Goal: Task Accomplishment & Management: Manage account settings

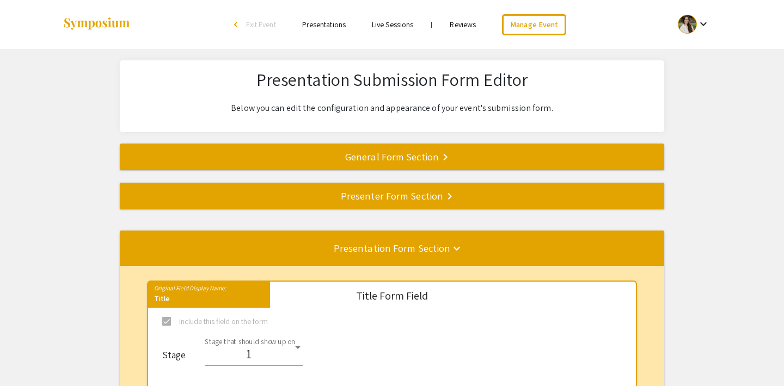
select select "8"
click at [540, 29] on link "Manage Event" at bounding box center [534, 24] width 64 height 21
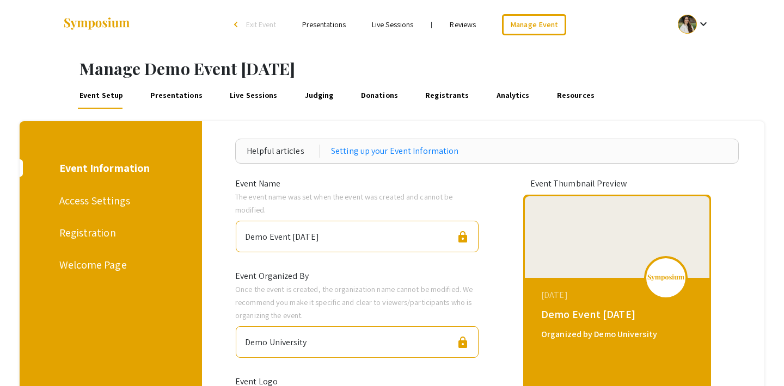
click at [157, 94] on link "Presentations" at bounding box center [177, 96] width 56 height 26
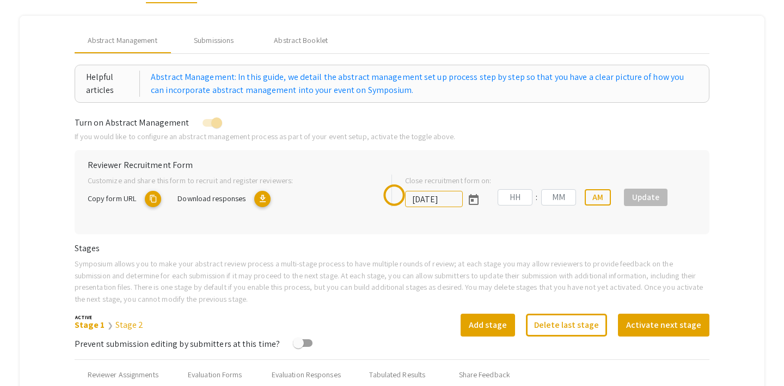
type input "9/27/2025"
type input "07"
type input "14"
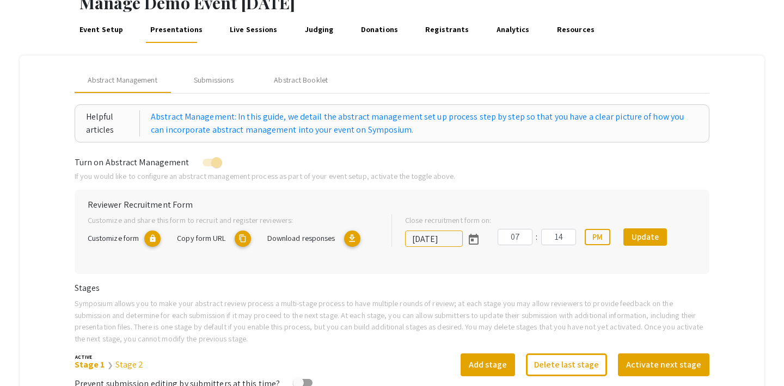
scroll to position [65, 0]
click at [222, 82] on div "Submissions" at bounding box center [214, 80] width 40 height 11
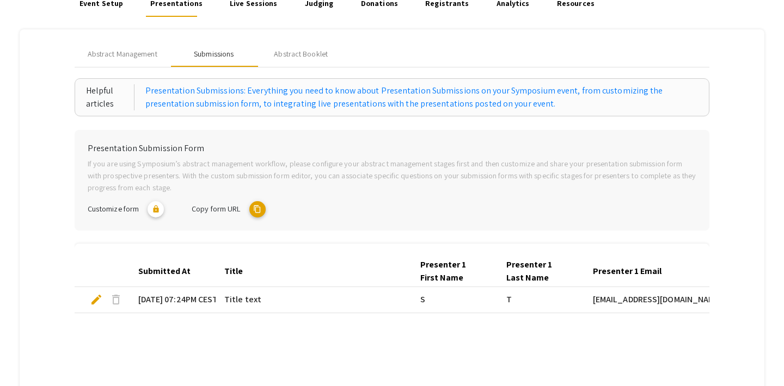
scroll to position [94, 0]
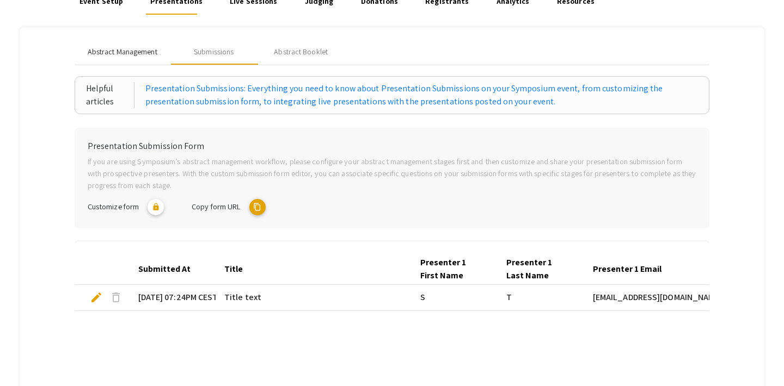
click at [148, 50] on span "Abstract Management" at bounding box center [123, 51] width 70 height 11
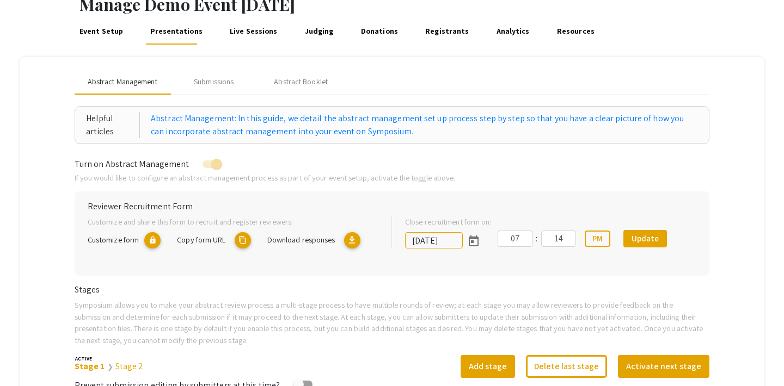
scroll to position [60, 0]
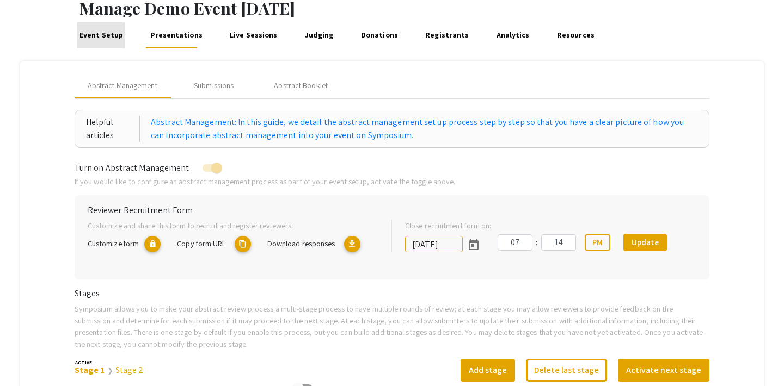
click at [114, 33] on link "Event Setup" at bounding box center [100, 35] width 47 height 26
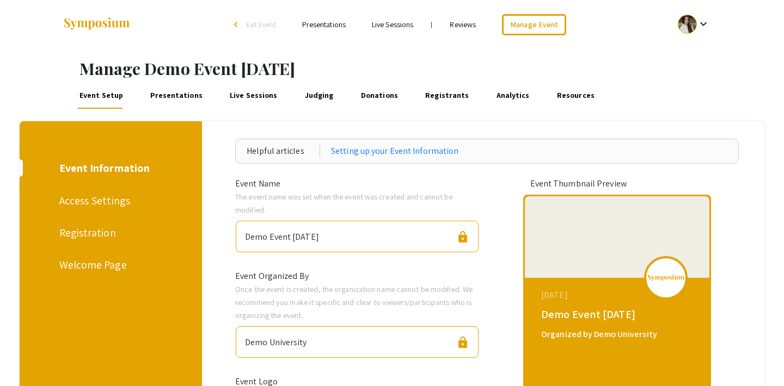
click at [99, 236] on div "Registration" at bounding box center [109, 233] width 100 height 16
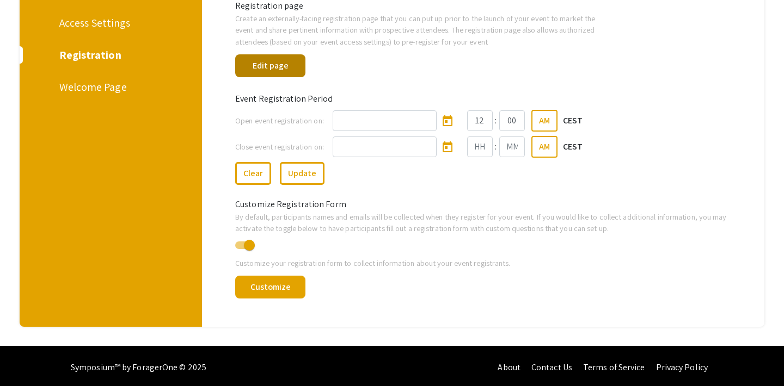
scroll to position [179, 0]
